Goal: Find specific page/section: Find specific page/section

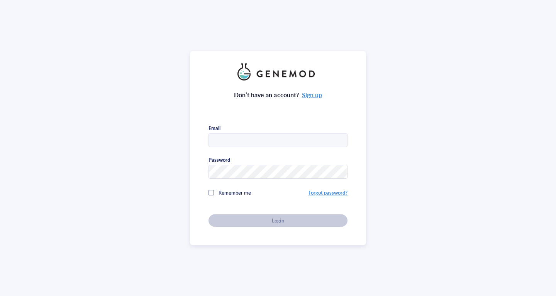
click at [273, 147] on div "Don’t have an account? Sign up Email Password Remember me Forgot password? Login" at bounding box center [278, 153] width 139 height 146
click at [294, 135] on input "text" at bounding box center [278, 140] width 138 height 14
type input "celltherapy@genemod.net"
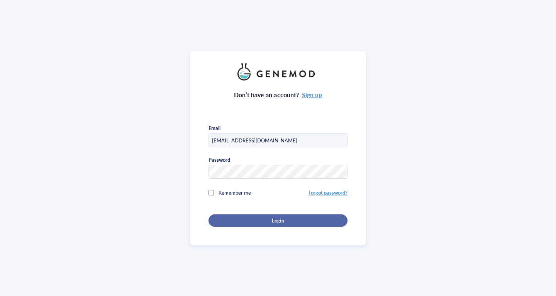
click at [284, 222] on button "Login" at bounding box center [278, 220] width 139 height 12
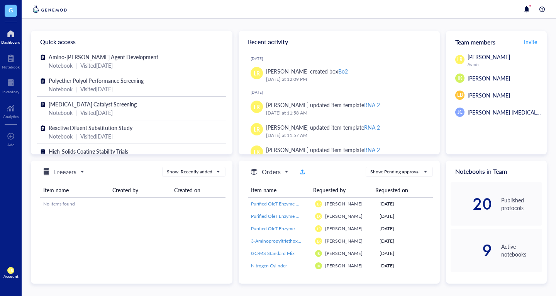
click at [13, 97] on div "G Dashboard Notebook Inventory Analytics To pick up a draggable item, press the…" at bounding box center [11, 148] width 22 height 296
click at [15, 90] on div "Inventory" at bounding box center [10, 91] width 17 height 5
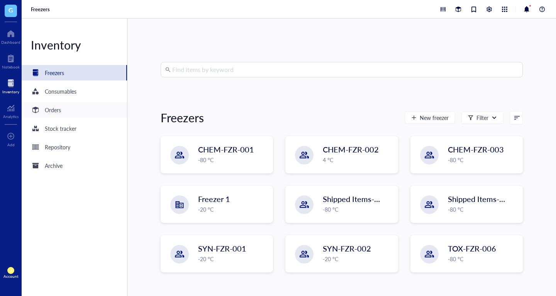
click at [97, 106] on div "Orders" at bounding box center [74, 109] width 105 height 15
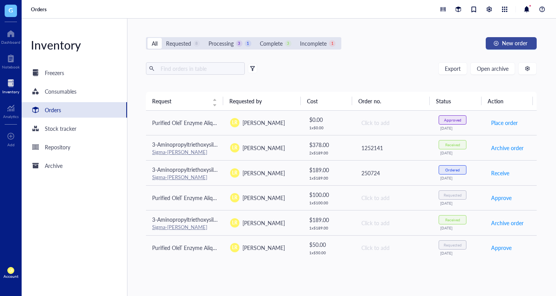
click at [497, 44] on div "button" at bounding box center [496, 43] width 5 height 5
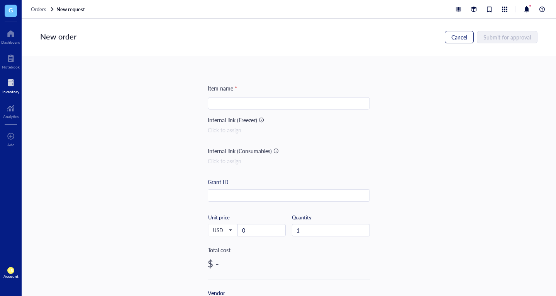
click at [455, 36] on span "Cancel" at bounding box center [460, 37] width 16 height 6
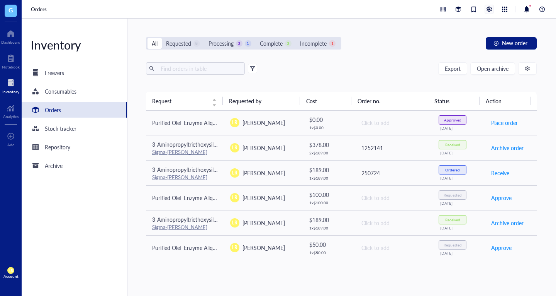
click at [489, 7] on div at bounding box center [489, 9] width 8 height 8
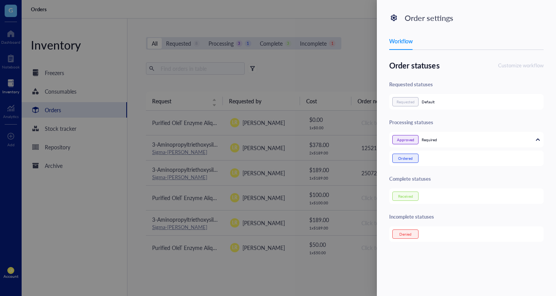
click at [337, 76] on div at bounding box center [278, 148] width 556 height 296
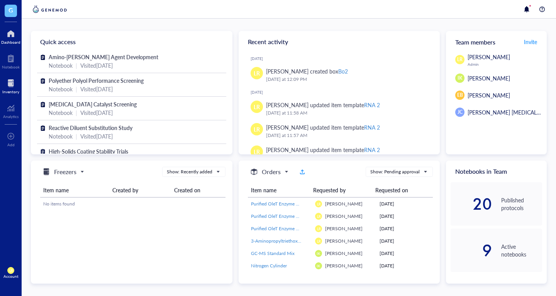
click at [6, 87] on div at bounding box center [10, 83] width 17 height 12
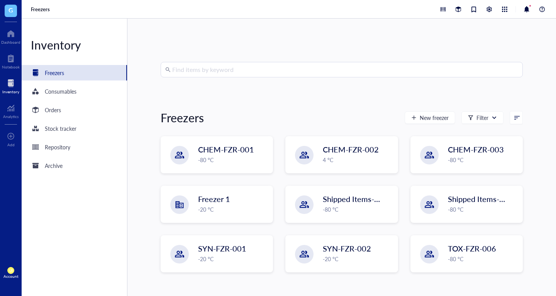
click at [183, 68] on input "search" at bounding box center [345, 69] width 346 height 15
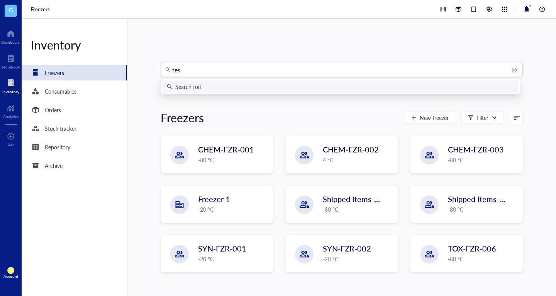
type input "test"
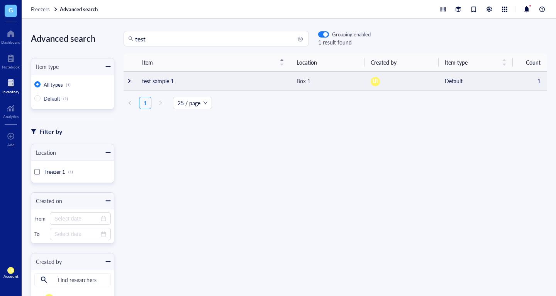
click at [127, 81] on div at bounding box center [129, 80] width 5 height 5
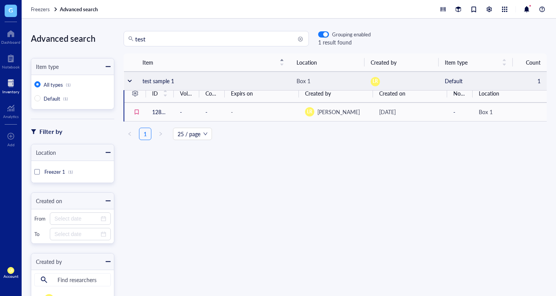
click at [130, 80] on div at bounding box center [129, 80] width 5 height 5
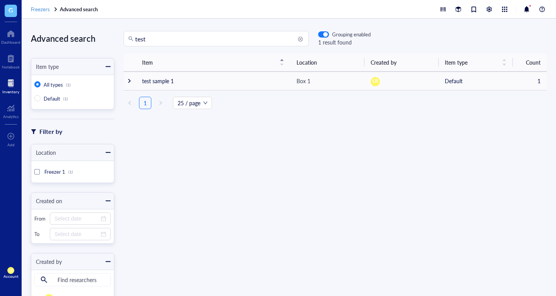
click at [48, 7] on span "Freezers" at bounding box center [40, 8] width 19 height 7
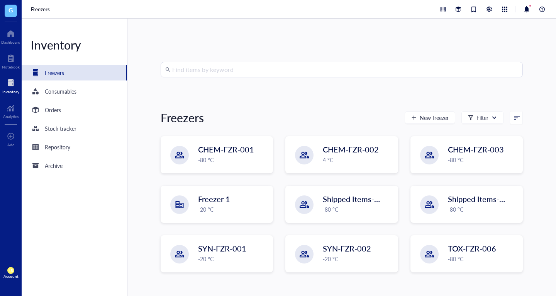
click at [192, 64] on input "search" at bounding box center [345, 69] width 346 height 15
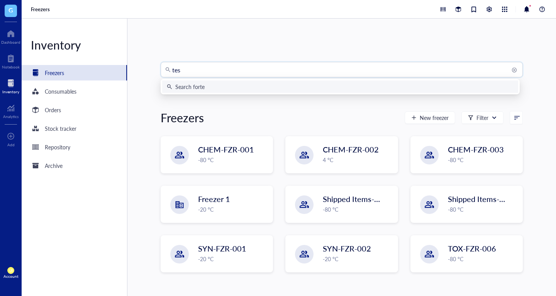
type input "test"
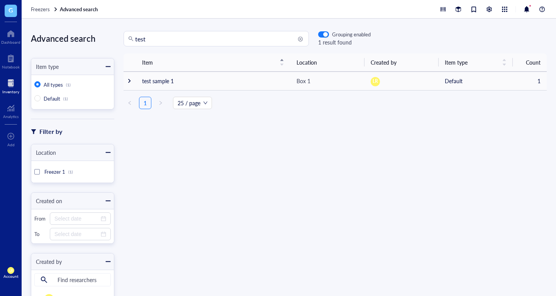
click at [44, 12] on div "Freezers Advanced search" at bounding box center [289, 9] width 535 height 19
click at [41, 9] on span "Freezers" at bounding box center [40, 8] width 19 height 7
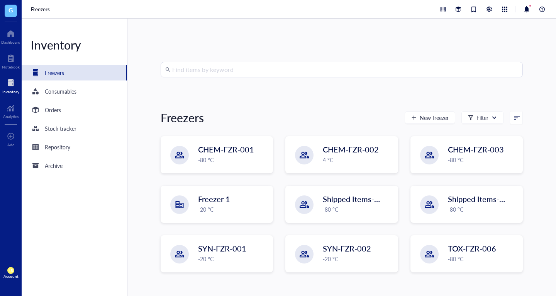
click at [234, 71] on input "search" at bounding box center [345, 69] width 346 height 15
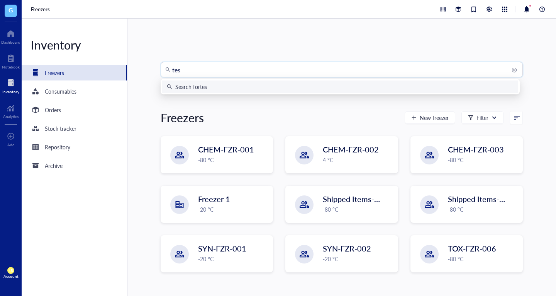
type input "test"
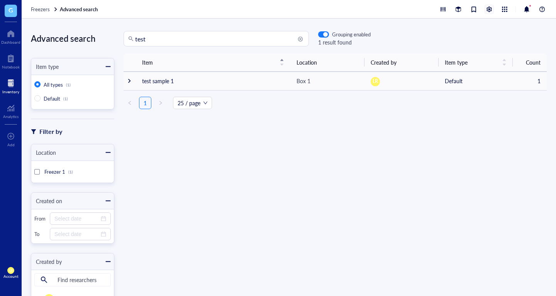
click at [491, 12] on div at bounding box center [489, 9] width 8 height 8
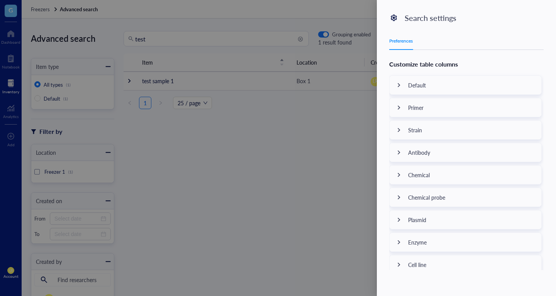
click at [330, 114] on div at bounding box center [278, 148] width 556 height 296
